Goal: Task Accomplishment & Management: Complete application form

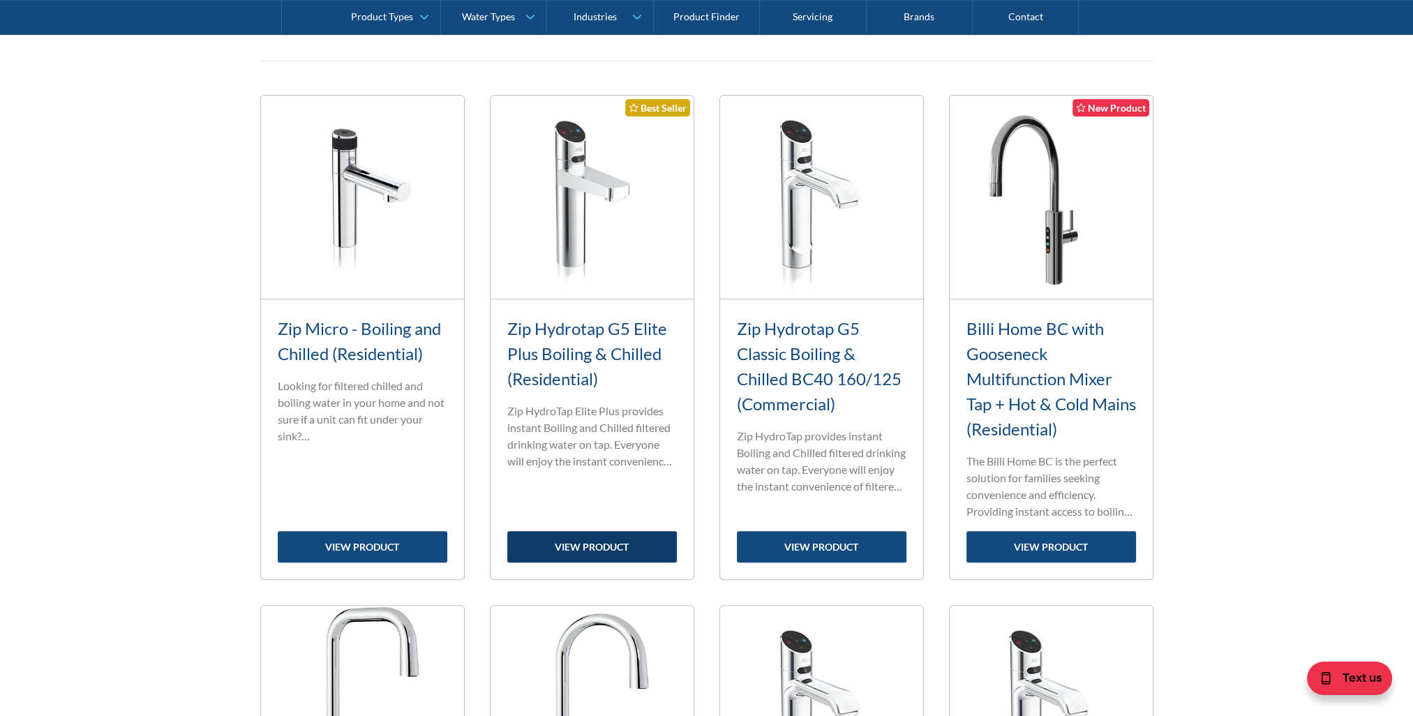
drag, startPoint x: 0, startPoint y: 0, endPoint x: 640, endPoint y: 540, distance: 837.5
click at [640, 540] on link "view product" at bounding box center [592, 546] width 170 height 31
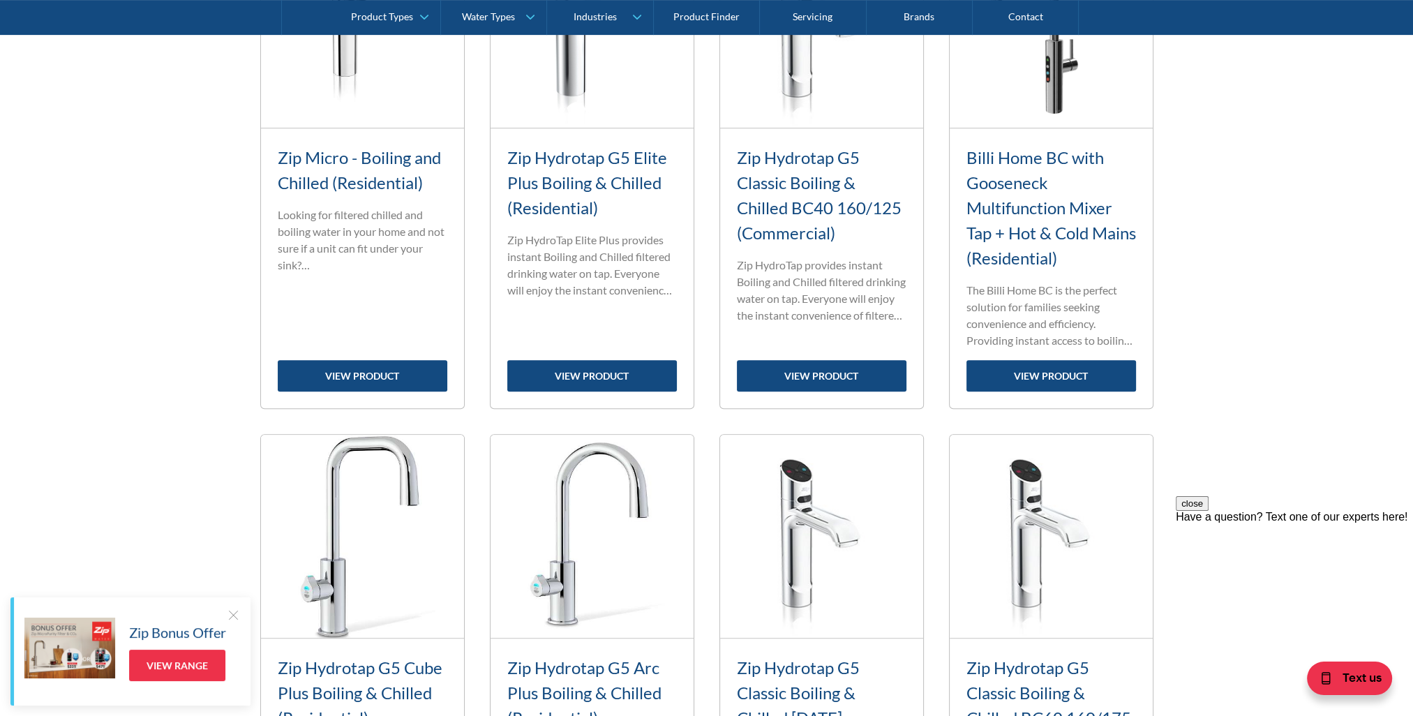
scroll to position [838, 0]
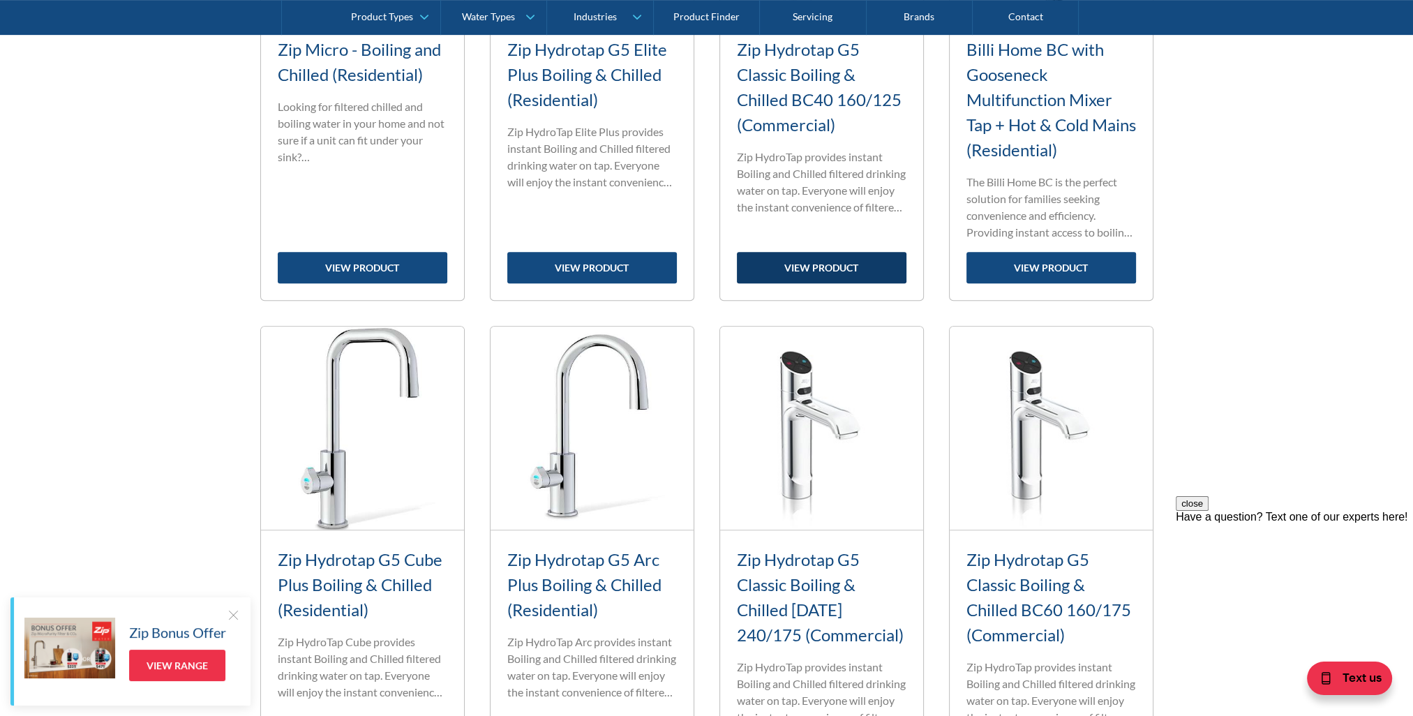
click at [851, 269] on link "view product" at bounding box center [822, 267] width 170 height 31
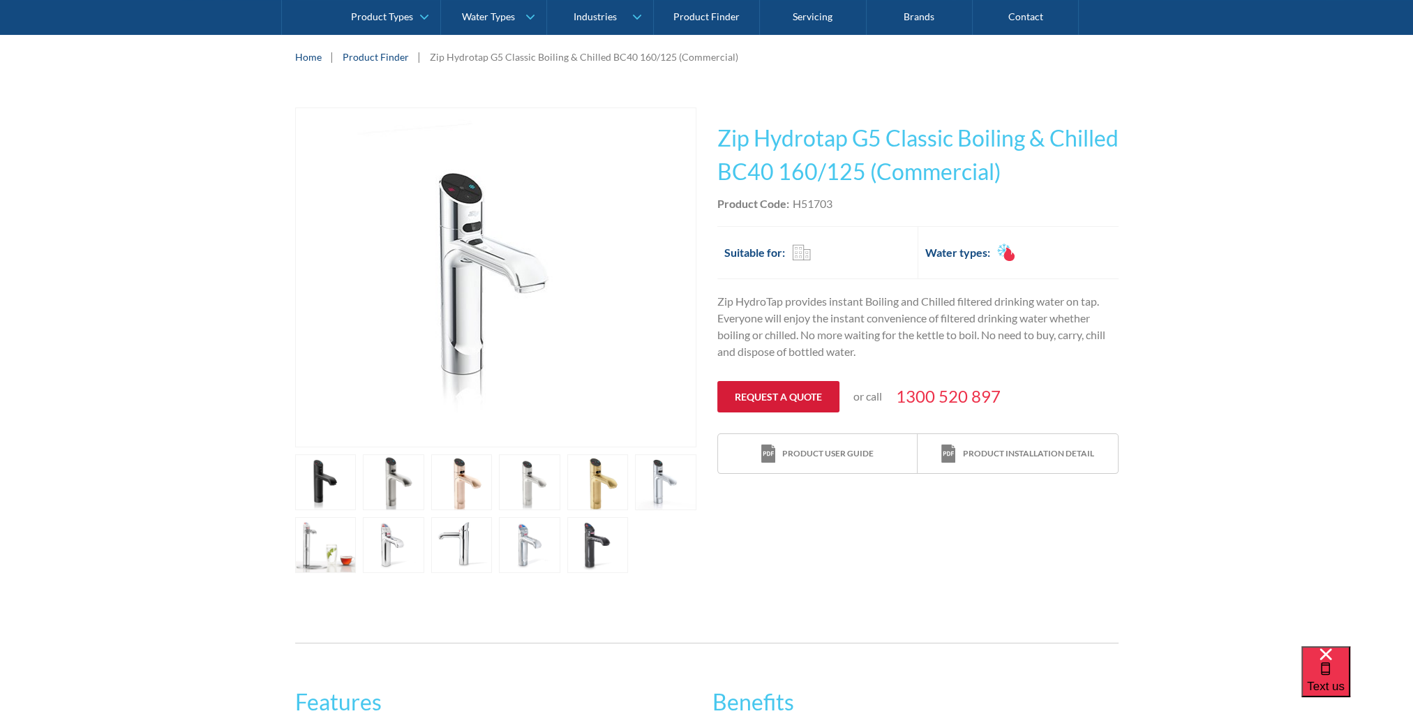
click at [784, 404] on link "Request a quote" at bounding box center [778, 396] width 122 height 31
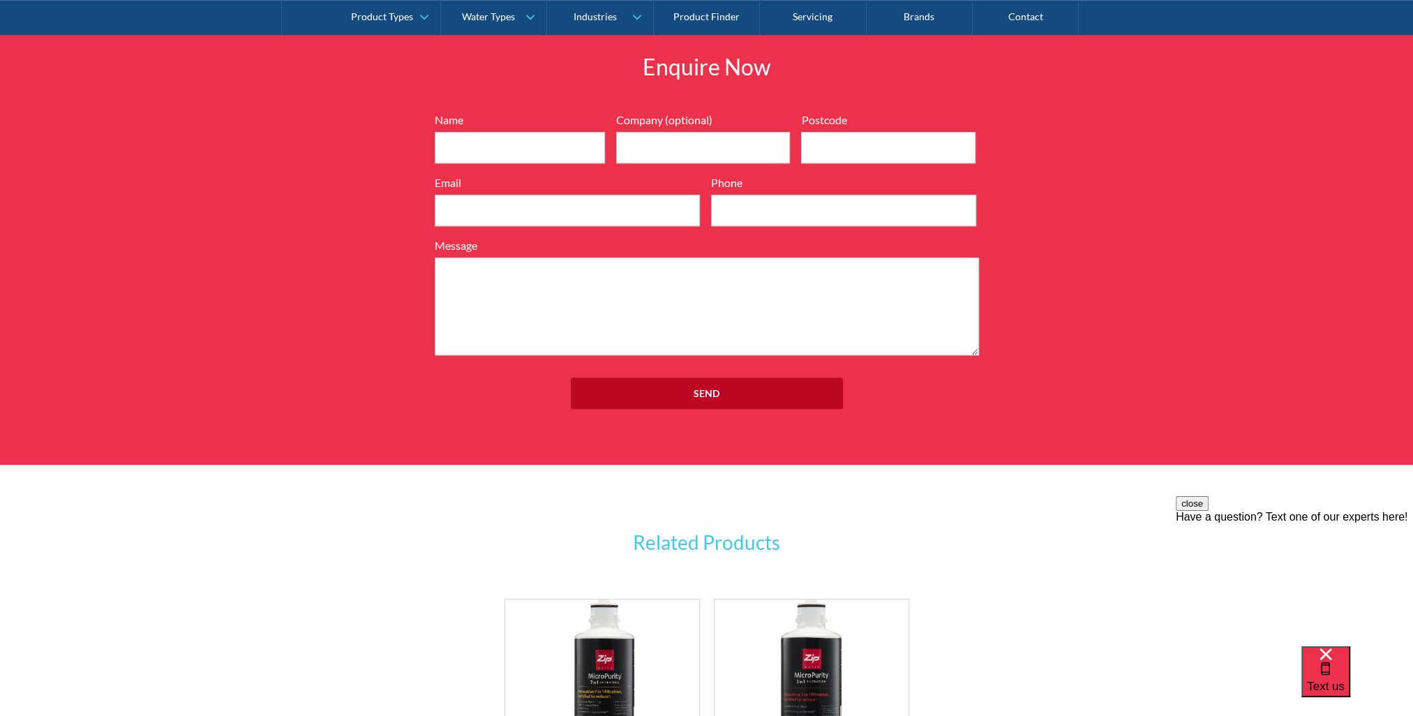
scroll to position [1661, 0]
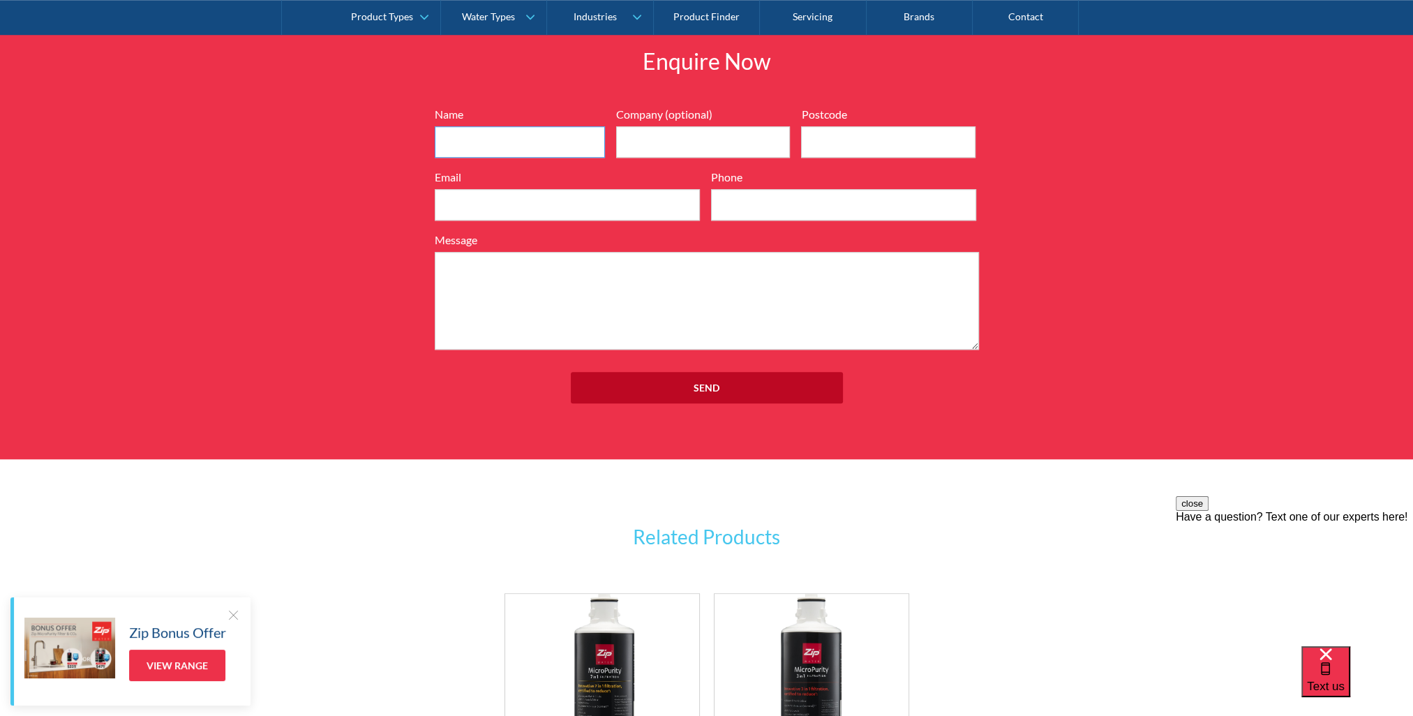
click at [490, 141] on input "Name" at bounding box center [520, 141] width 170 height 31
type input "Aniana Guskuma"
type input "Exigo Tech Company"
type input "2153"
type input "aniana.guskuma@exigotech.com.au"
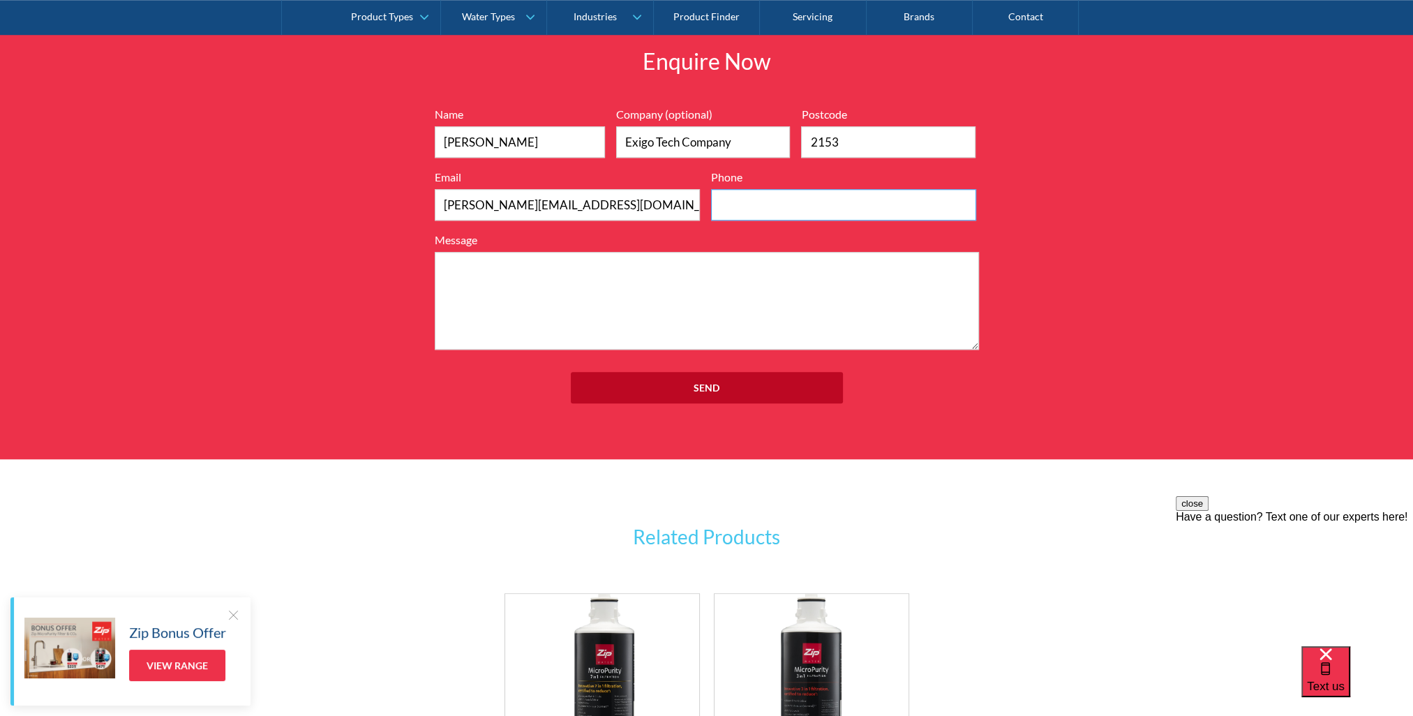
type input "0449639037"
click at [514, 292] on textarea "Message" at bounding box center [707, 301] width 544 height 98
click at [615, 290] on textarea "Message" at bounding box center [707, 301] width 544 height 98
type textarea "a"
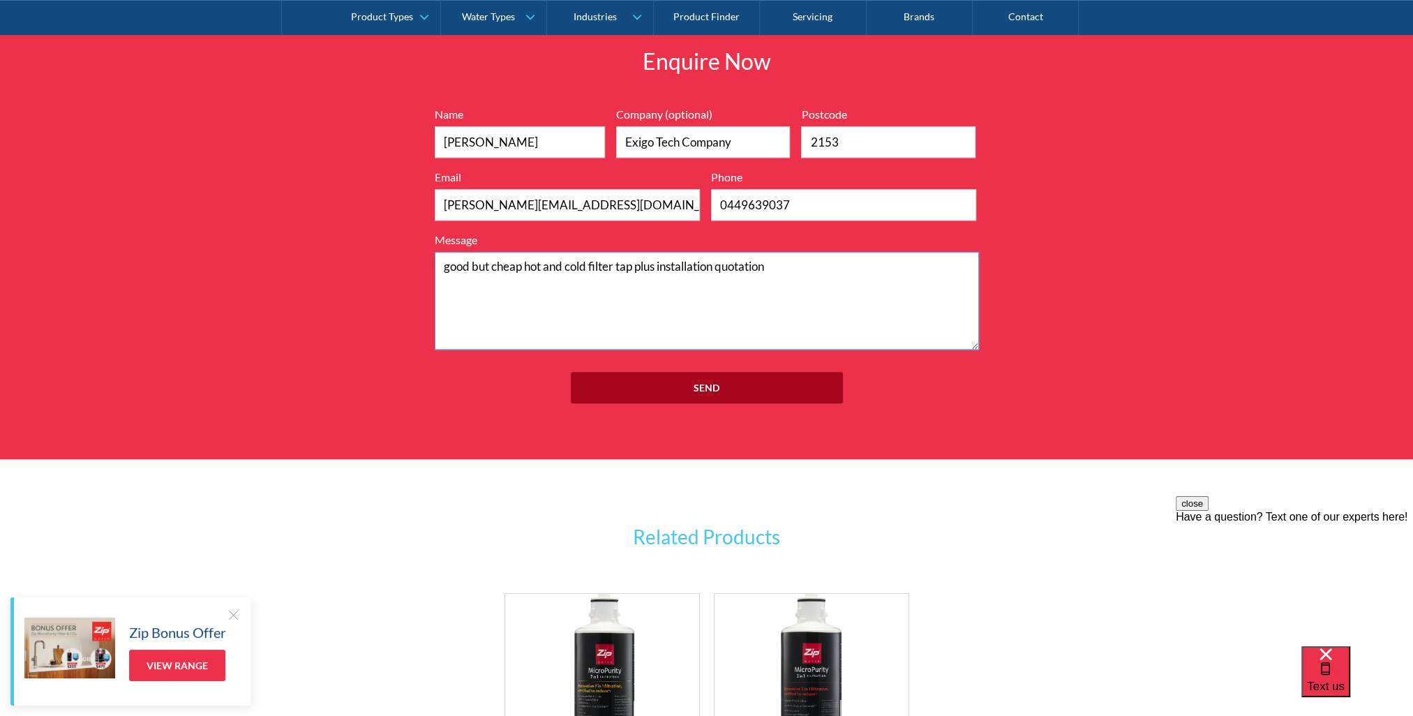
type textarea "good but cheap hot and cold filter tap plus installation quotation"
click at [712, 393] on input "Send" at bounding box center [707, 387] width 272 height 31
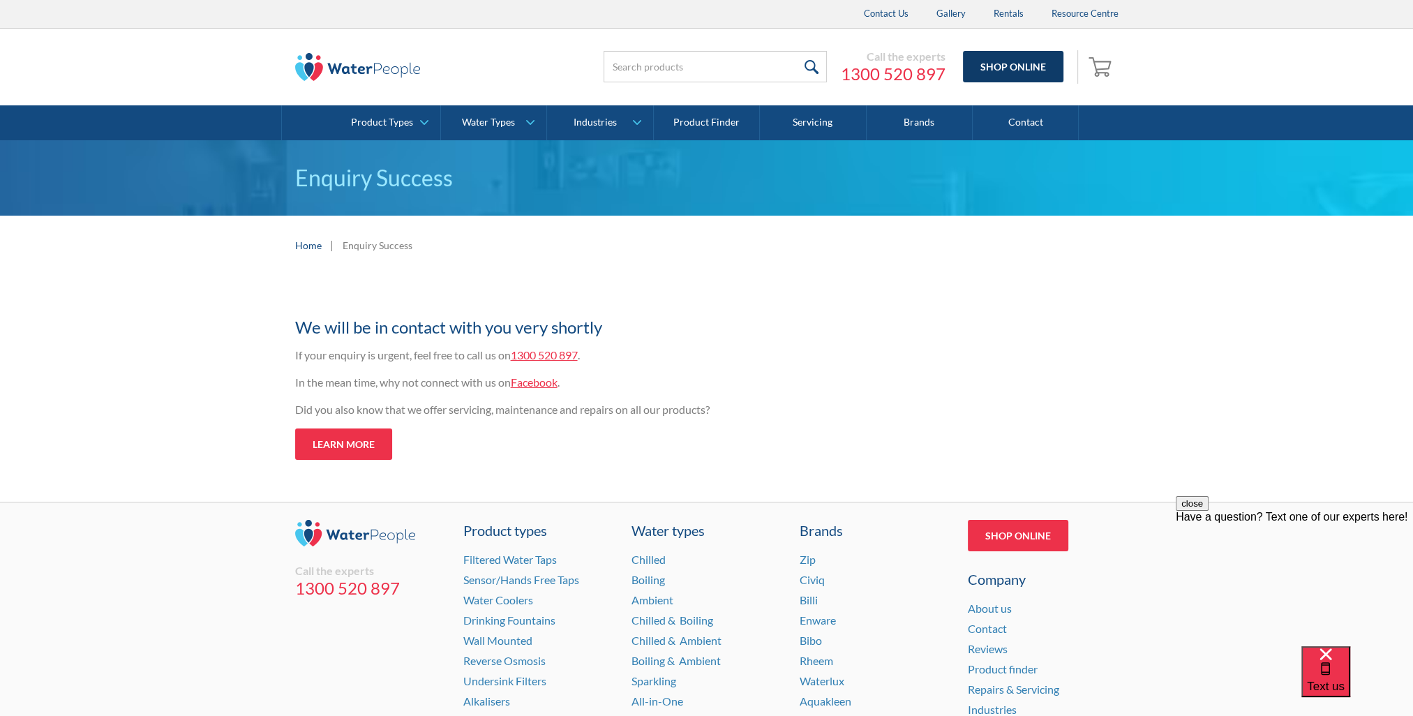
click at [1044, 63] on link "Shop Online" at bounding box center [1013, 66] width 101 height 31
